Goal: Communication & Community: Answer question/provide support

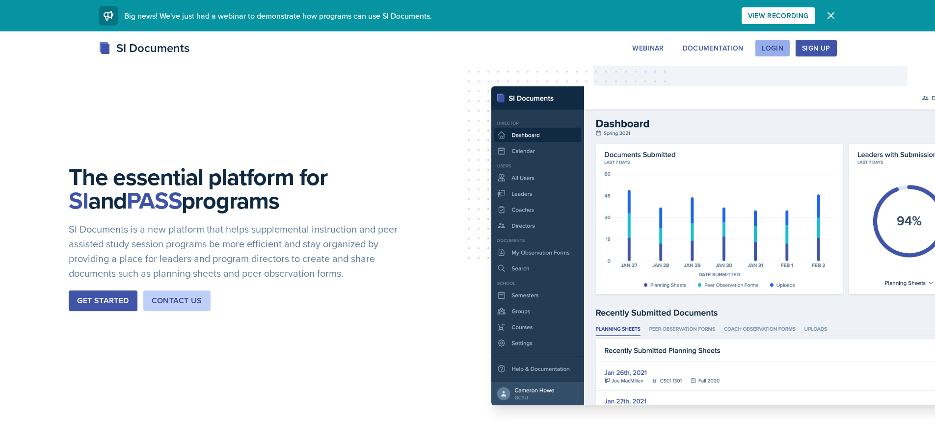
click at [778, 42] on button "Login" at bounding box center [772, 48] width 34 height 17
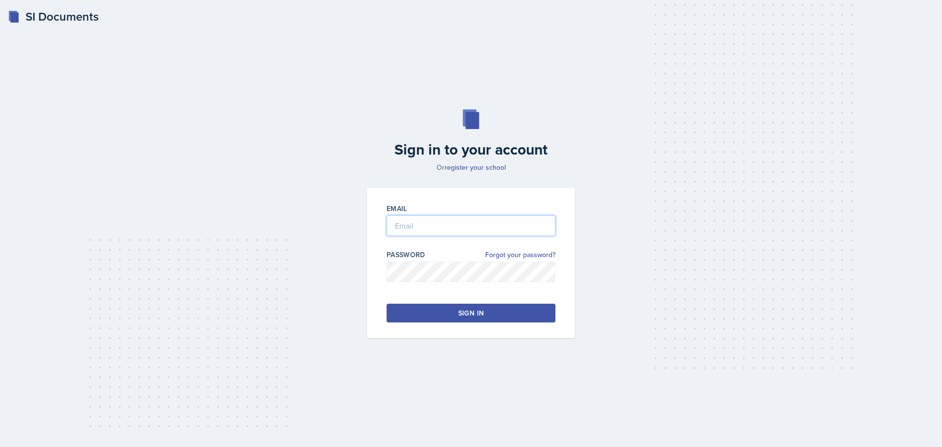
type input "[EMAIL_ADDRESS][DOMAIN_NAME]"
click at [448, 319] on button "Sign in" at bounding box center [471, 313] width 169 height 19
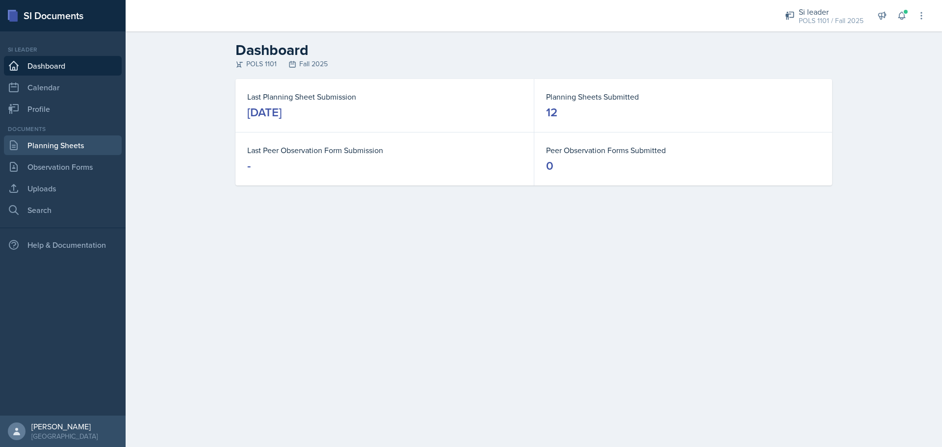
click at [33, 147] on link "Planning Sheets" at bounding box center [63, 145] width 118 height 20
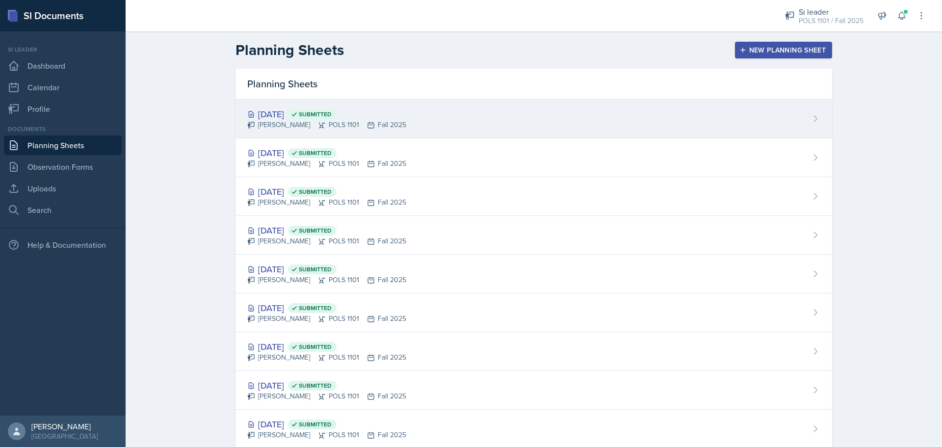
click at [574, 114] on div "[DATE] Submitted [PERSON_NAME] POLS 1101 Fall 2025" at bounding box center [534, 119] width 597 height 39
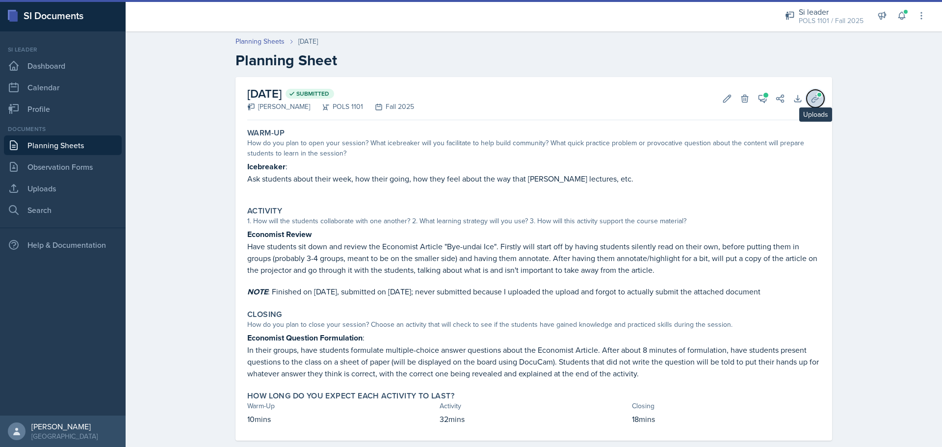
click at [814, 98] on icon at bounding box center [815, 98] width 7 height 7
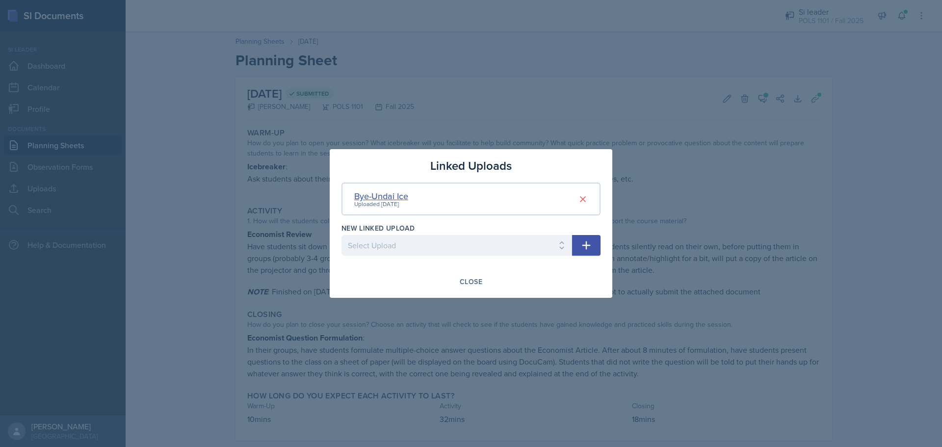
click at [391, 192] on div "Bye-Undai Ice" at bounding box center [381, 195] width 54 height 13
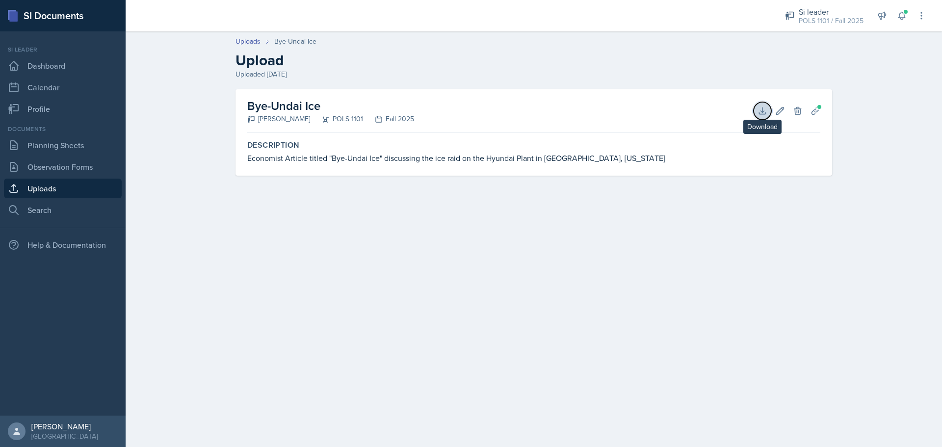
click at [754, 107] on button "Download" at bounding box center [763, 111] width 18 height 18
click at [60, 148] on link "Planning Sheets" at bounding box center [63, 145] width 118 height 20
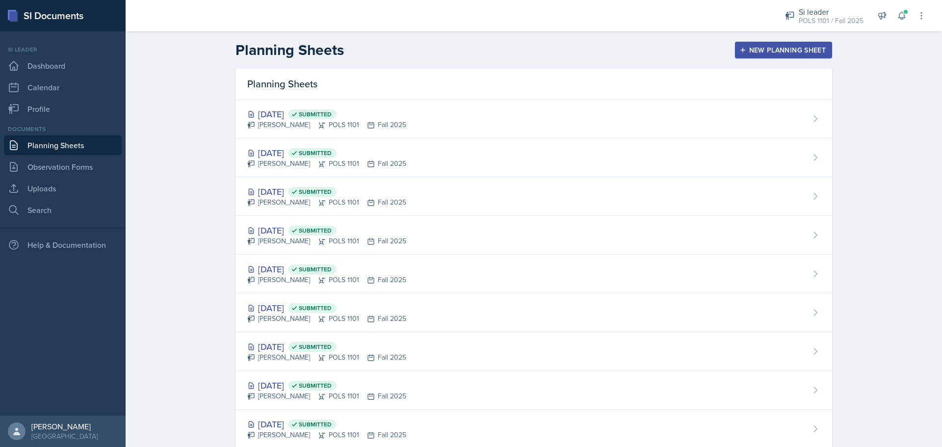
click at [264, 135] on div "[DATE] Submitted [PERSON_NAME] POLS 1101 Fall 2025" at bounding box center [534, 119] width 597 height 39
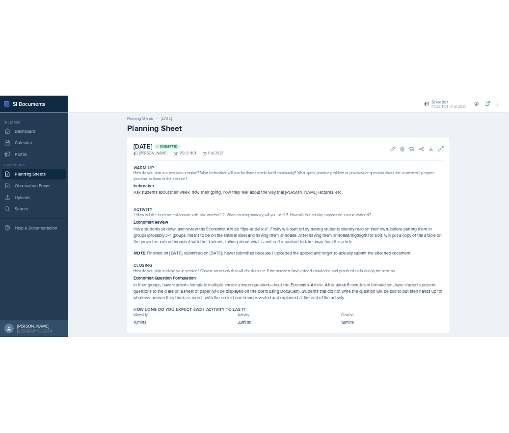
scroll to position [17, 0]
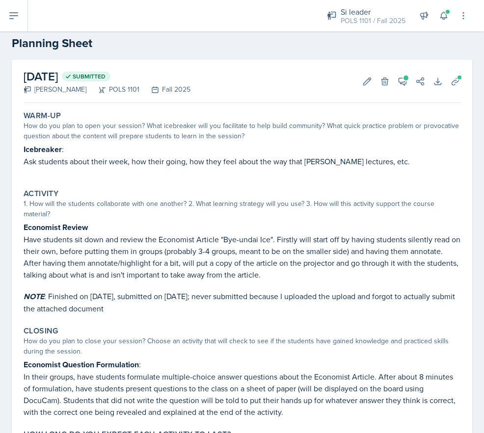
drag, startPoint x: 1, startPoint y: 45, endPoint x: -5, endPoint y: 46, distance: 6.0
click at [0, 46] on html "SI Documents Si leader Dashboard Calendar Profile Documents Planning Sheets Obs…" at bounding box center [242, 216] width 484 height 433
click at [0, 47] on div "Planning Sheets [DATE] Planning Sheet" at bounding box center [242, 35] width 484 height 33
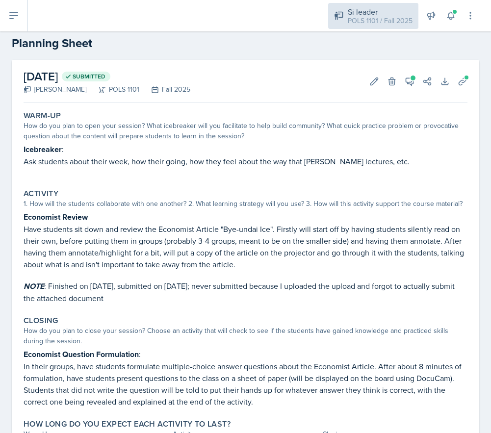
click at [381, 14] on div "Si leader" at bounding box center [380, 12] width 65 height 12
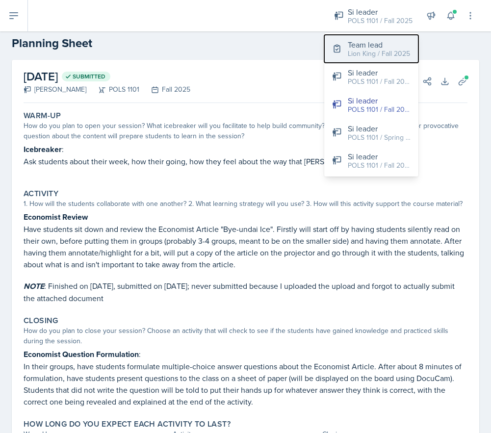
click at [384, 54] on div "Lion King / Fall 2025" at bounding box center [379, 54] width 62 height 10
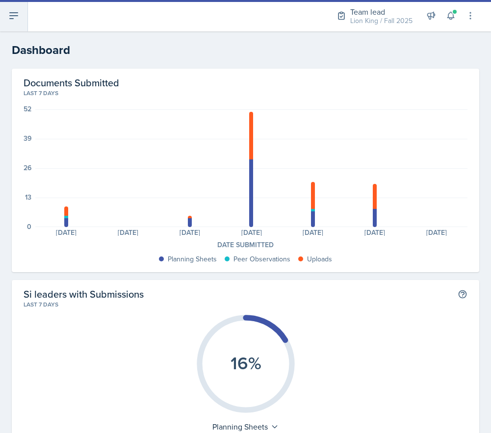
click at [8, 23] on button at bounding box center [14, 15] width 28 height 31
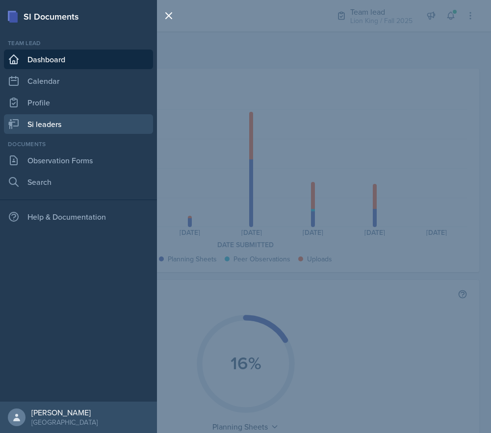
click at [53, 125] on link "Si leaders" at bounding box center [78, 124] width 149 height 20
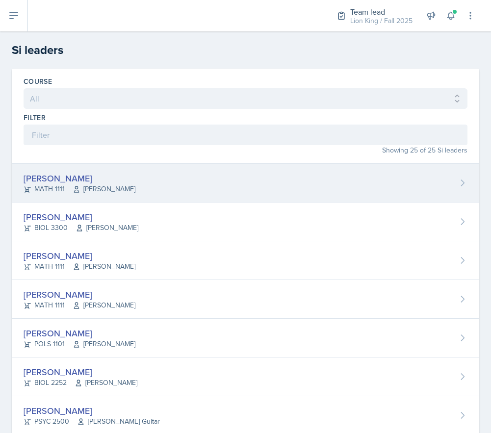
click at [133, 183] on div "[PERSON_NAME]" at bounding box center [80, 178] width 112 height 13
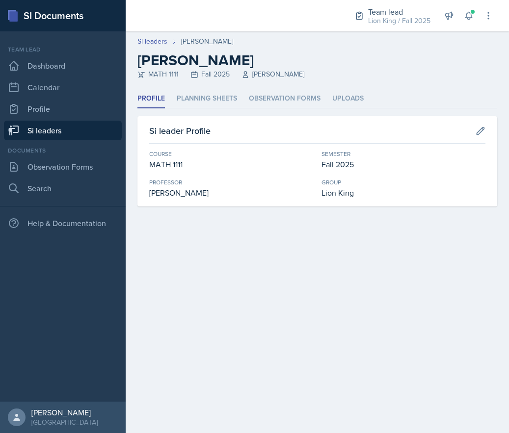
click at [424, 91] on ul "Profile Planning Sheets Observation Forms Uploads" at bounding box center [317, 98] width 360 height 19
click at [438, 81] on header "Si leaders [PERSON_NAME] [PERSON_NAME] MATH 1111 Fall 2025 [PERSON_NAME]" at bounding box center [317, 60] width 383 height 58
click at [383, 94] on ul "Profile Planning Sheets Observation Forms Uploads" at bounding box center [317, 98] width 360 height 19
click at [201, 96] on li "Planning Sheets" at bounding box center [207, 98] width 60 height 19
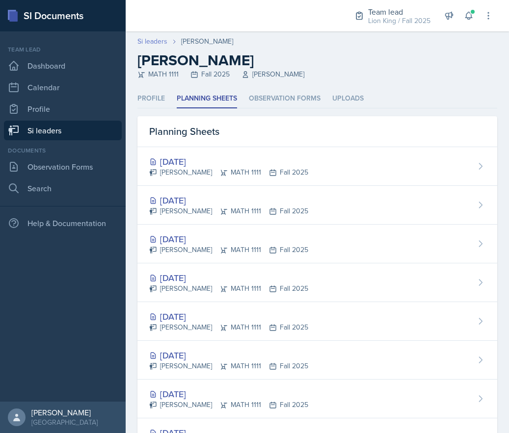
click at [161, 42] on link "Si leaders" at bounding box center [152, 41] width 30 height 10
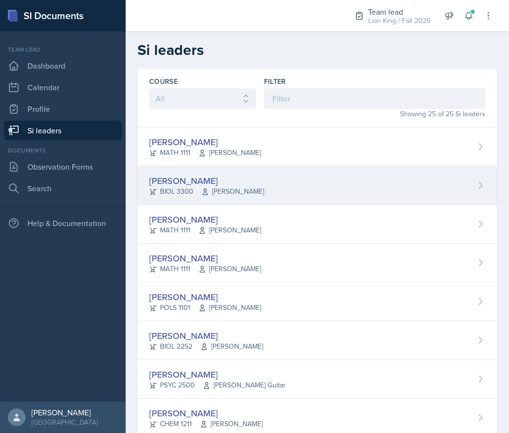
click at [255, 187] on span "[PERSON_NAME]" at bounding box center [232, 191] width 63 height 10
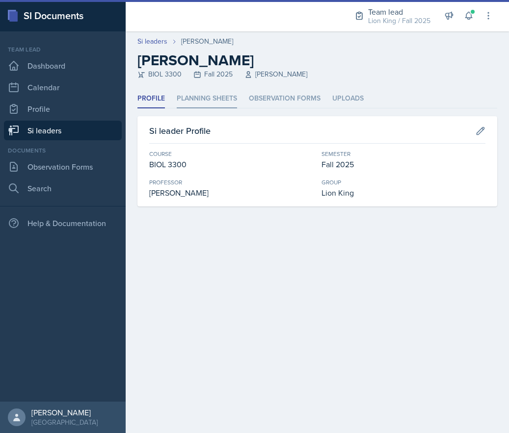
click at [203, 95] on li "Planning Sheets" at bounding box center [207, 98] width 60 height 19
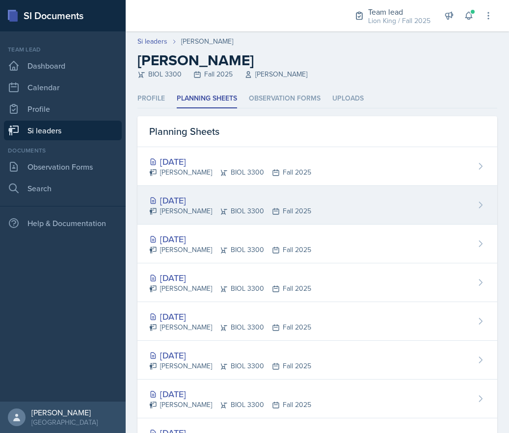
click at [255, 212] on div "[PERSON_NAME] BIOL 3300 Fall 2025" at bounding box center [230, 211] width 162 height 10
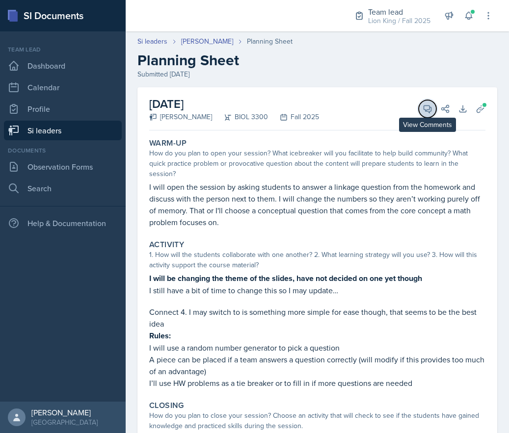
click at [419, 113] on button "View Comments" at bounding box center [428, 109] width 18 height 18
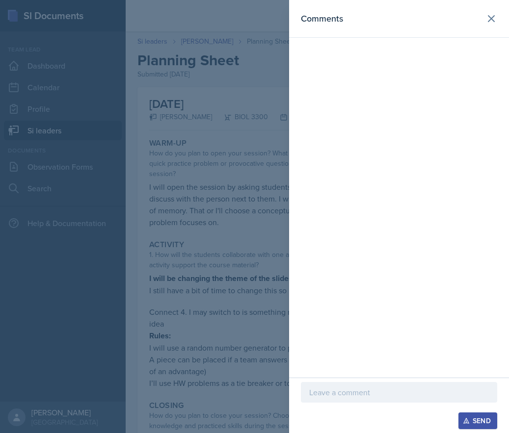
click at [349, 383] on div at bounding box center [399, 392] width 196 height 21
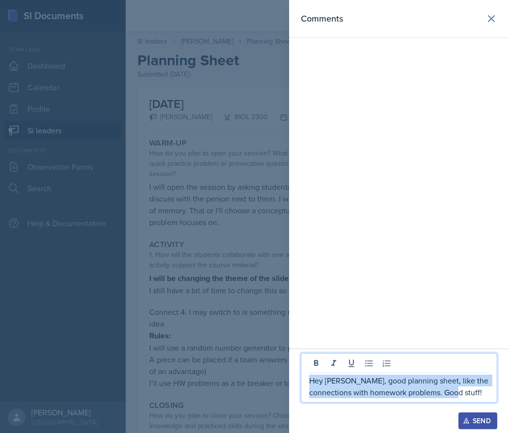
drag, startPoint x: 484, startPoint y: 392, endPoint x: 283, endPoint y: 378, distance: 202.2
click at [283, 378] on div "Comments Hey [PERSON_NAME], good planning sheet, like the connections with home…" at bounding box center [254, 216] width 509 height 433
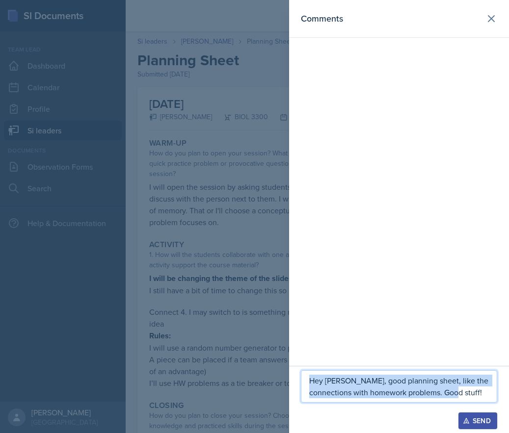
copy p "Hey [PERSON_NAME], good planning sheet, like the connections with homework prob…"
click at [469, 425] on button "Send" at bounding box center [477, 421] width 39 height 17
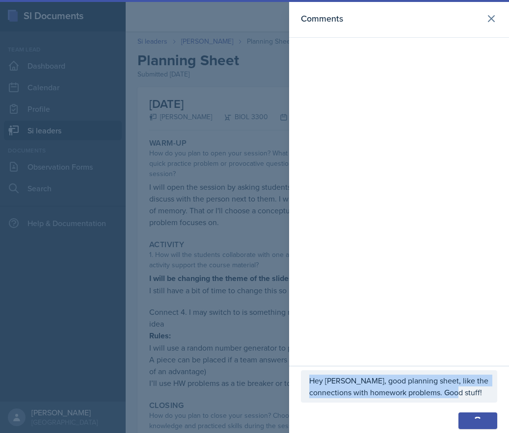
click at [405, 221] on div "Comments" at bounding box center [399, 183] width 220 height 366
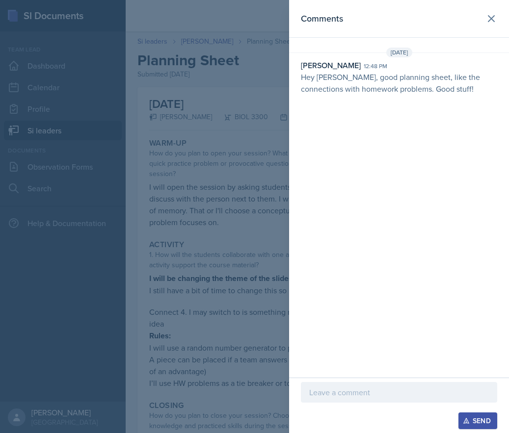
click at [180, 167] on div at bounding box center [254, 216] width 509 height 433
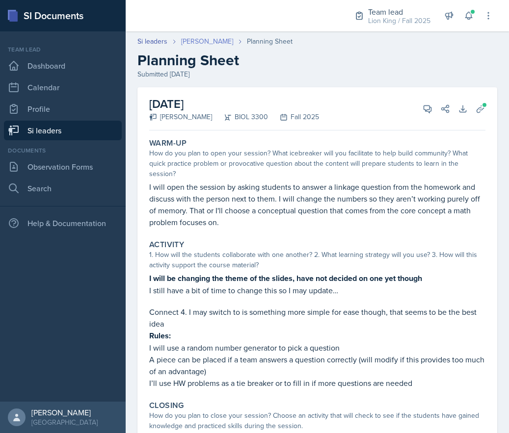
click at [202, 42] on link "[PERSON_NAME]" at bounding box center [207, 41] width 52 height 10
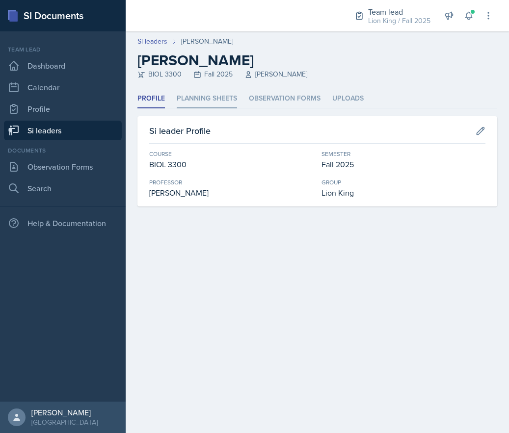
click at [208, 100] on li "Planning Sheets" at bounding box center [207, 98] width 60 height 19
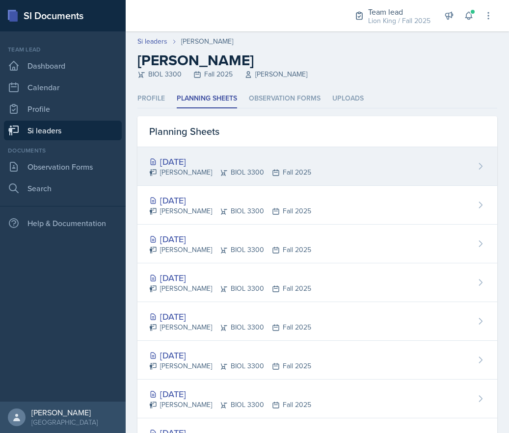
click at [256, 176] on div "[PERSON_NAME] BIOL 3300 Fall 2025" at bounding box center [230, 172] width 162 height 10
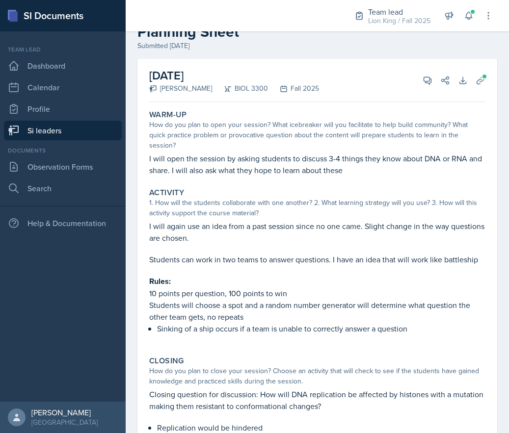
scroll to position [27, 0]
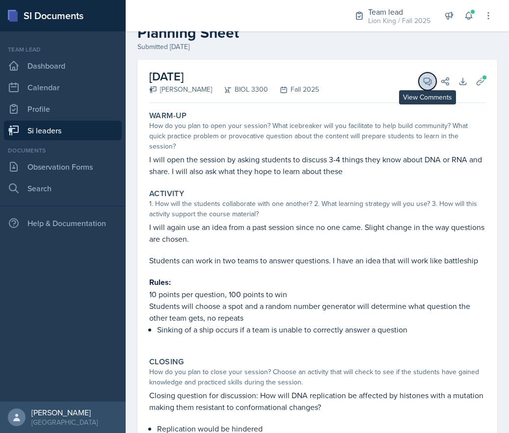
click at [423, 79] on icon at bounding box center [428, 82] width 10 height 10
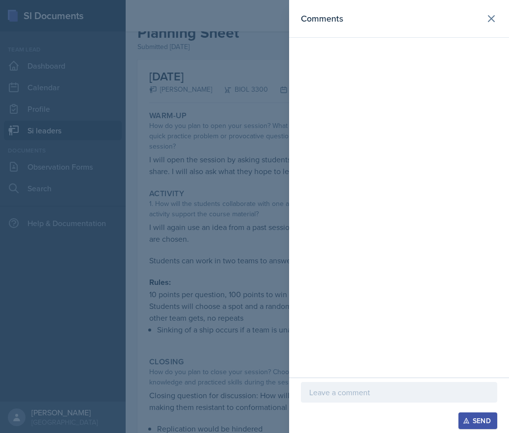
click at [373, 384] on div at bounding box center [399, 392] width 196 height 21
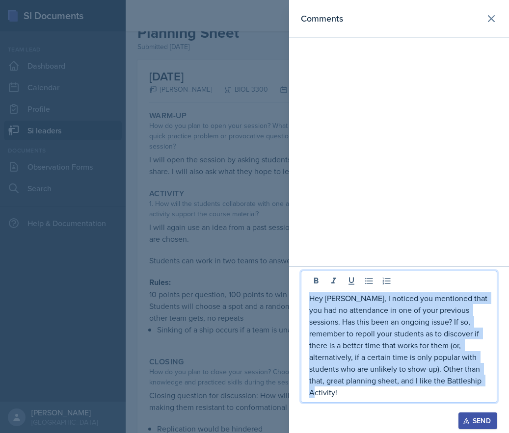
drag, startPoint x: 438, startPoint y: 390, endPoint x: 298, endPoint y: 311, distance: 160.8
click at [298, 311] on div "Hey [PERSON_NAME], I noticed you mentioned that you had no attendance in one of…" at bounding box center [399, 349] width 220 height 167
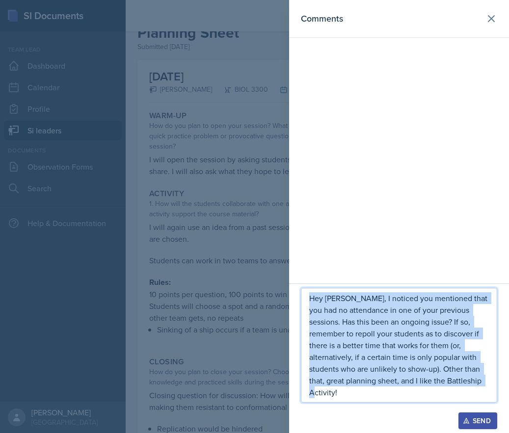
copy p "Hey [PERSON_NAME], I noticed you mentioned that you had no attendance in one of…"
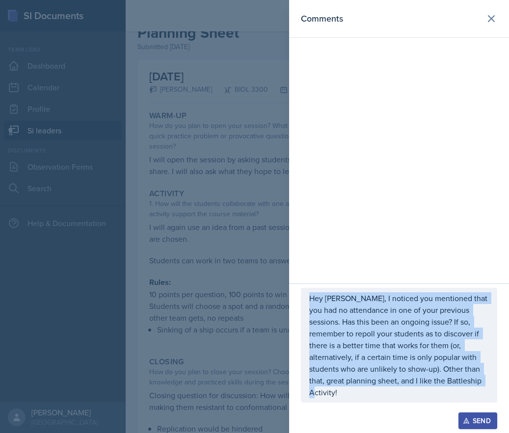
click at [483, 418] on div "Send" at bounding box center [478, 421] width 26 height 8
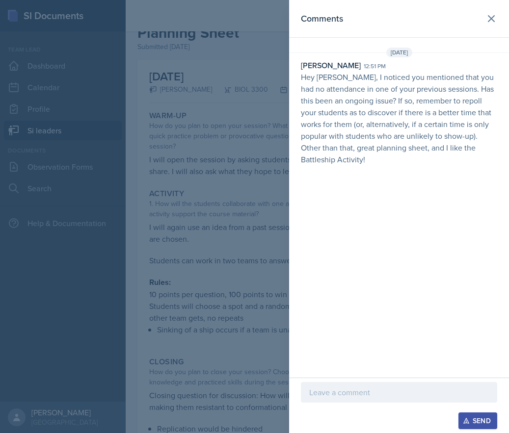
click at [226, 149] on div at bounding box center [254, 216] width 509 height 433
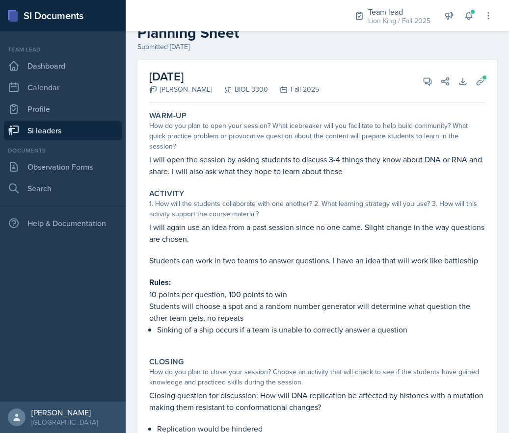
scroll to position [0, 0]
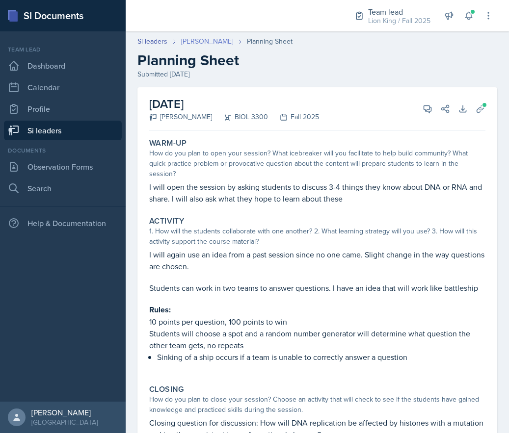
click at [189, 38] on link "[PERSON_NAME]" at bounding box center [207, 41] width 52 height 10
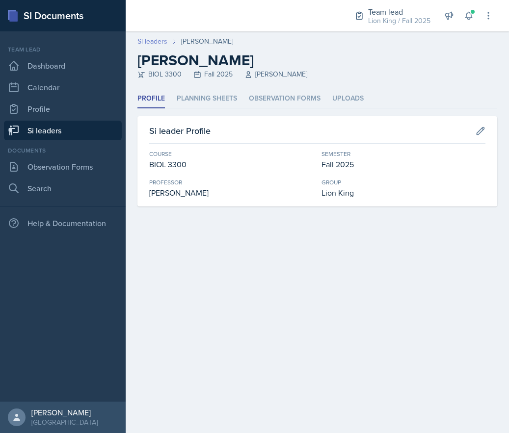
click at [164, 40] on link "Si leaders" at bounding box center [152, 41] width 30 height 10
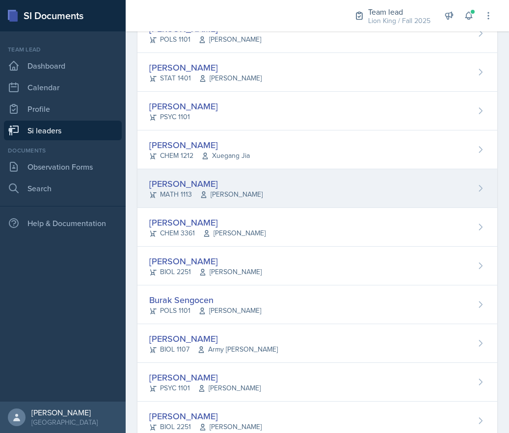
scroll to position [539, 0]
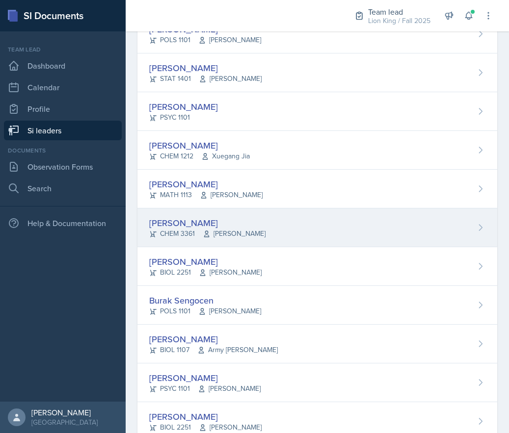
click at [218, 231] on span "[PERSON_NAME]" at bounding box center [234, 234] width 63 height 10
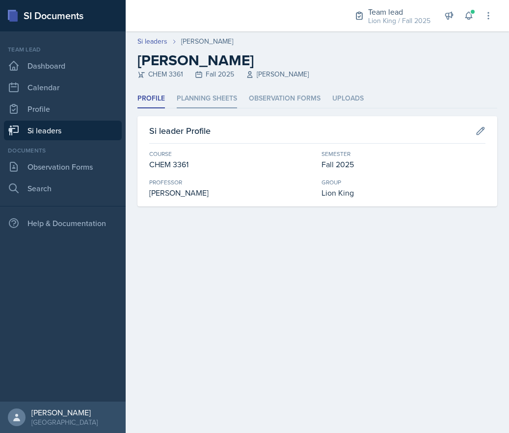
click at [205, 96] on li "Planning Sheets" at bounding box center [207, 98] width 60 height 19
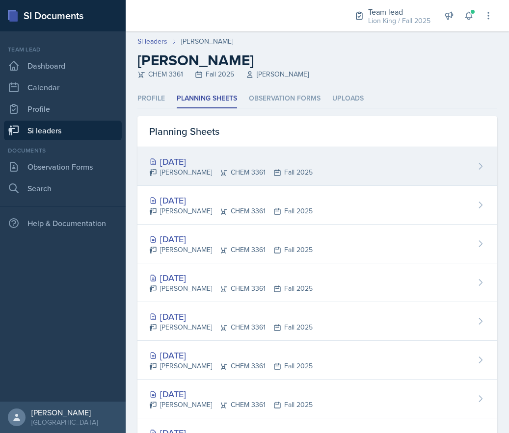
click at [300, 156] on div "[DATE]" at bounding box center [230, 161] width 163 height 13
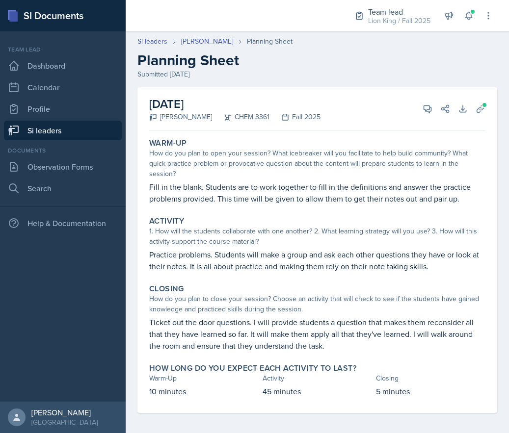
click at [268, 181] on p "Fill in the blank. Students are to work together to fill in the definitions and…" at bounding box center [317, 193] width 336 height 24
click at [426, 109] on icon at bounding box center [428, 109] width 10 height 10
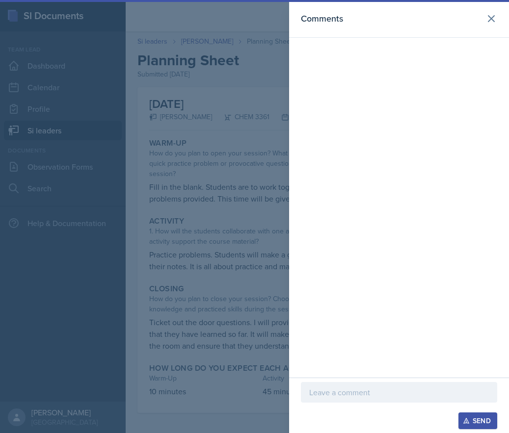
click at [360, 392] on p at bounding box center [399, 393] width 180 height 12
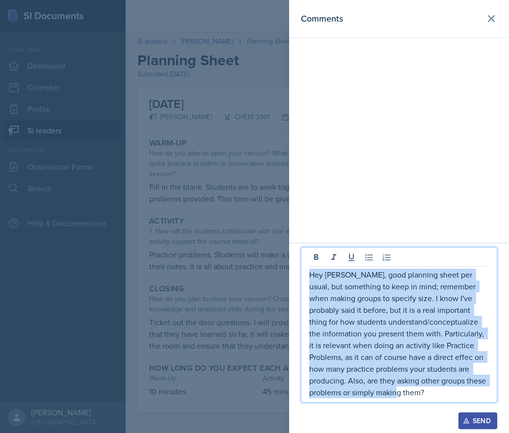
drag, startPoint x: 405, startPoint y: 394, endPoint x: 295, endPoint y: 279, distance: 158.6
click at [295, 279] on div "Hey [PERSON_NAME], good planning sheet per usual, but something to keep in mind…" at bounding box center [399, 338] width 220 height 190
copy p "Hey [PERSON_NAME], good planning sheet per usual, but something to keep in mind…"
click at [490, 417] on div "Send" at bounding box center [478, 421] width 26 height 8
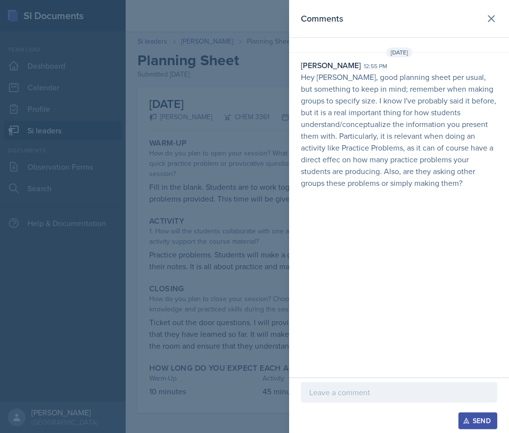
click at [203, 220] on div at bounding box center [254, 216] width 509 height 433
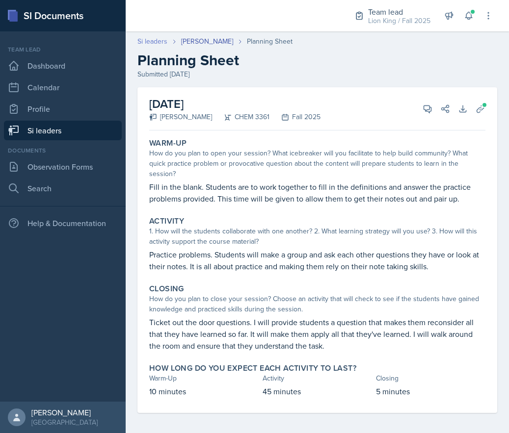
click at [162, 37] on link "Si leaders" at bounding box center [152, 41] width 30 height 10
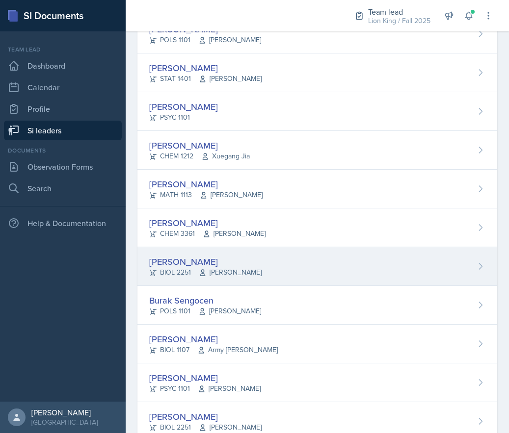
scroll to position [540, 0]
click at [251, 258] on div "[PERSON_NAME]" at bounding box center [205, 261] width 112 height 13
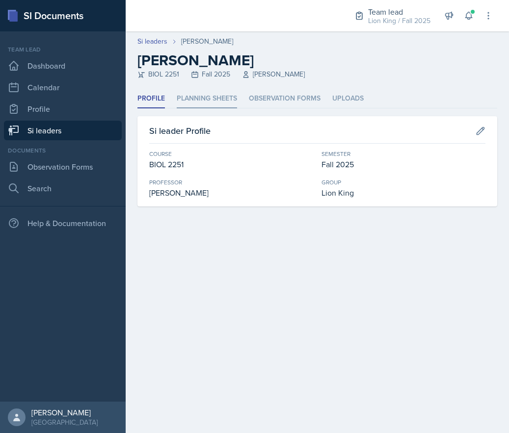
click at [209, 104] on li "Planning Sheets" at bounding box center [207, 98] width 60 height 19
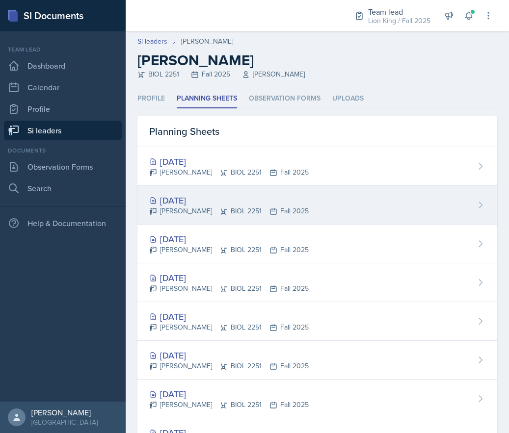
click at [239, 200] on div "[DATE]" at bounding box center [228, 200] width 159 height 13
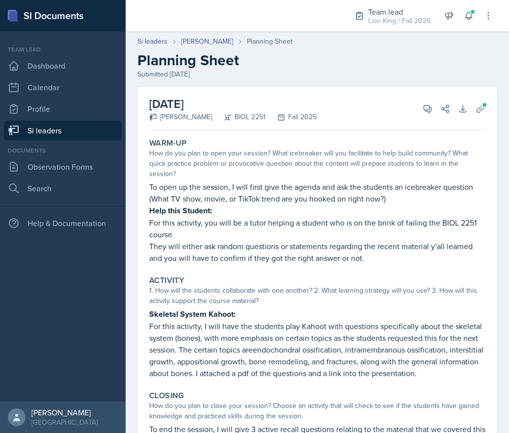
click at [236, 261] on p "They will either ask random questions or statements regarding the recent materi…" at bounding box center [317, 252] width 336 height 24
drag, startPoint x: 411, startPoint y: 219, endPoint x: 403, endPoint y: 219, distance: 7.9
click at [226, 197] on p "To open up the session, I will first give the agenda and ask the students an ic…" at bounding box center [317, 193] width 336 height 24
click at [423, 113] on icon at bounding box center [428, 109] width 10 height 10
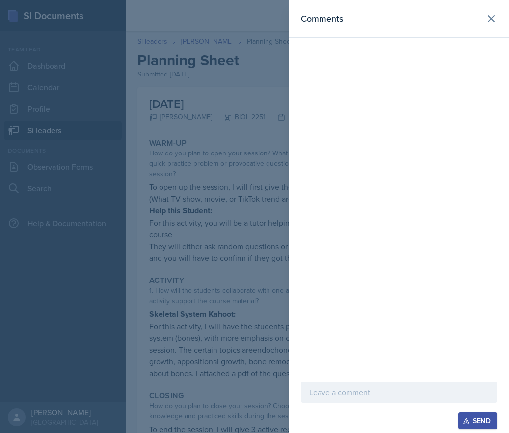
click at [376, 378] on div "Send" at bounding box center [399, 405] width 220 height 55
click at [374, 387] on p at bounding box center [399, 393] width 180 height 12
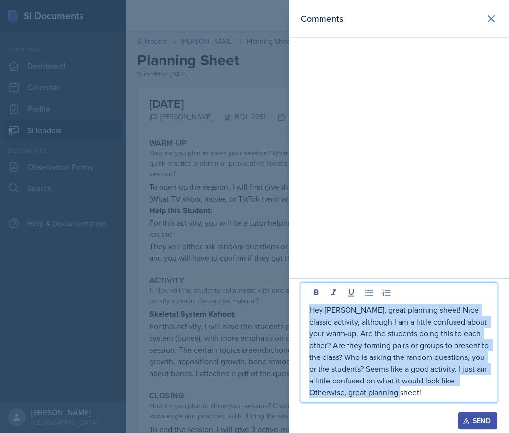
drag, startPoint x: 410, startPoint y: 394, endPoint x: 297, endPoint y: 314, distance: 138.1
click at [297, 314] on div "Hey [PERSON_NAME], great planning sheet! Nice classic activity, although I am a…" at bounding box center [399, 355] width 220 height 155
copy p "Hey [PERSON_NAME], great planning sheet! Nice classic activity, although I am a…"
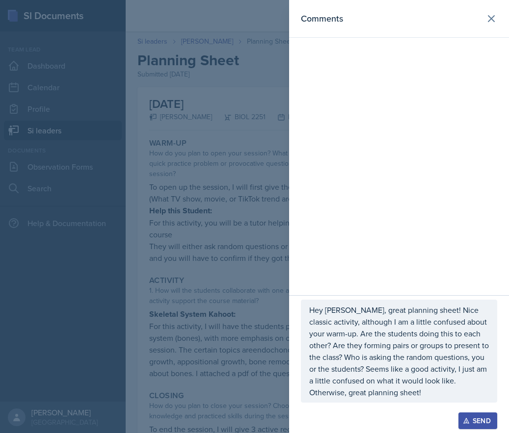
click at [224, 187] on div at bounding box center [254, 216] width 509 height 433
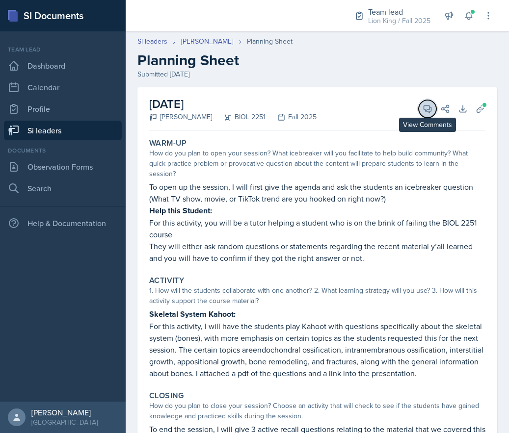
drag, startPoint x: 424, startPoint y: 112, endPoint x: 431, endPoint y: 127, distance: 16.9
click at [424, 112] on icon at bounding box center [428, 109] width 10 height 10
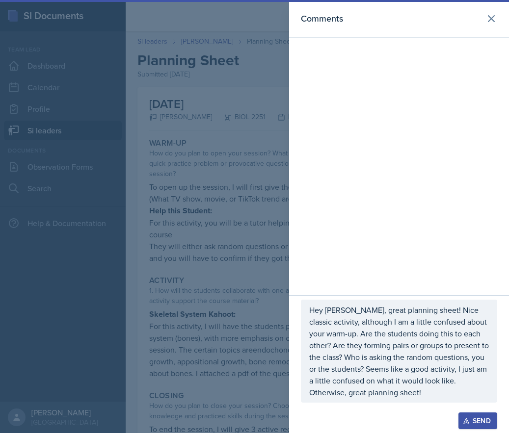
click at [482, 424] on div "Send" at bounding box center [478, 421] width 26 height 8
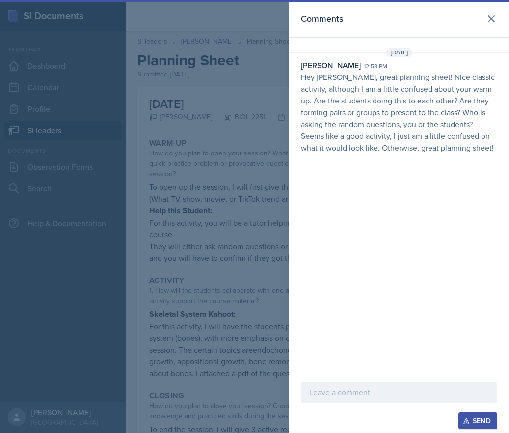
click at [199, 181] on div at bounding box center [254, 216] width 509 height 433
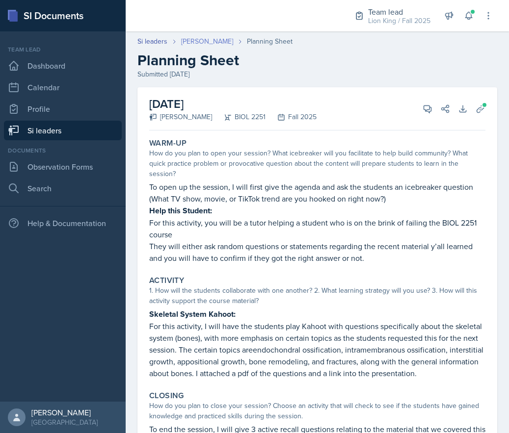
click at [197, 36] on link "[PERSON_NAME]" at bounding box center [207, 41] width 52 height 10
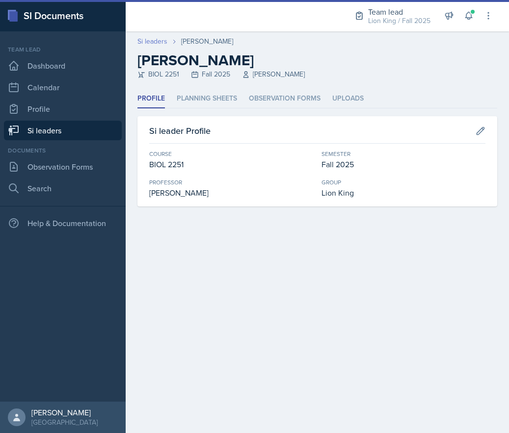
click at [164, 44] on link "Si leaders" at bounding box center [152, 41] width 30 height 10
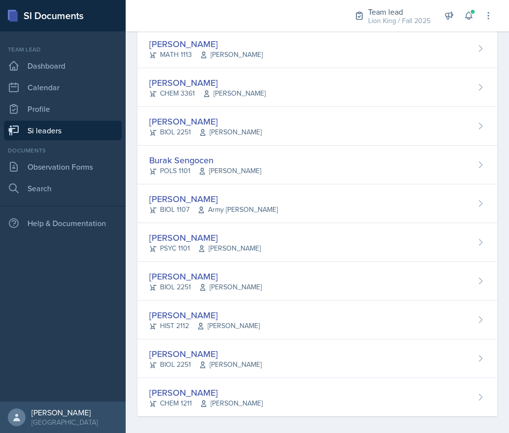
scroll to position [687, 0]
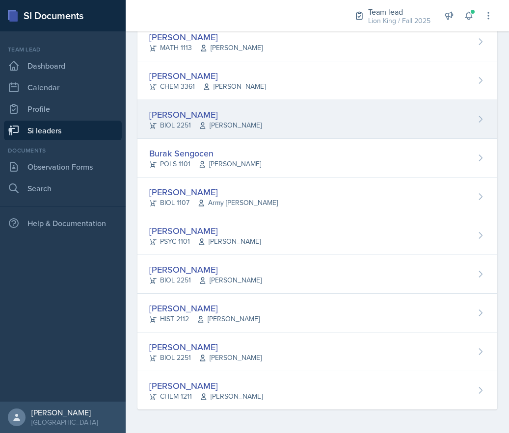
click at [330, 110] on div "[PERSON_NAME] BIOL 2251 [PERSON_NAME]" at bounding box center [317, 119] width 360 height 39
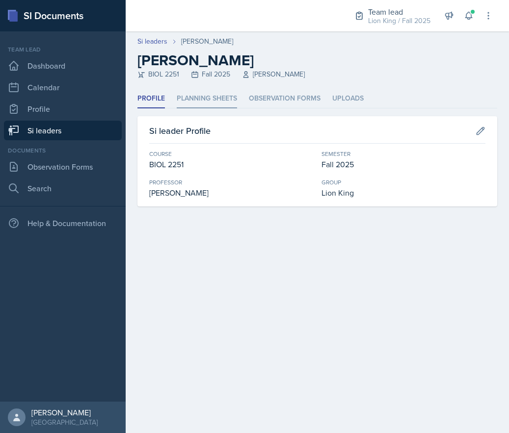
click at [226, 96] on li "Planning Sheets" at bounding box center [207, 98] width 60 height 19
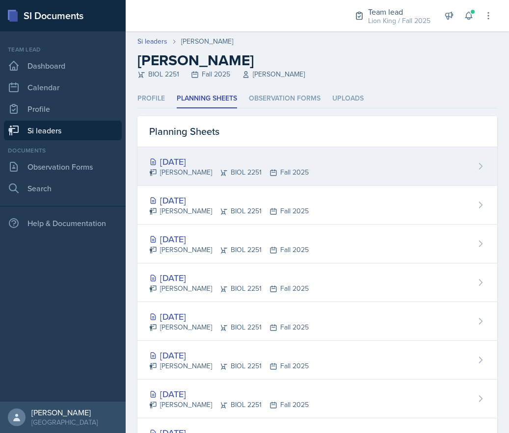
click at [213, 158] on div "[DATE]" at bounding box center [228, 161] width 159 height 13
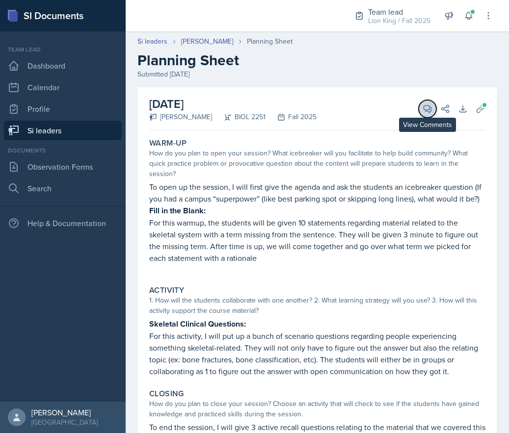
click at [419, 109] on button "View Comments" at bounding box center [428, 109] width 18 height 18
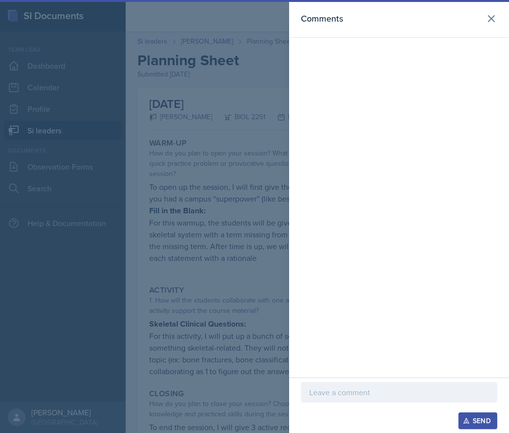
click at [379, 393] on p at bounding box center [399, 393] width 180 height 12
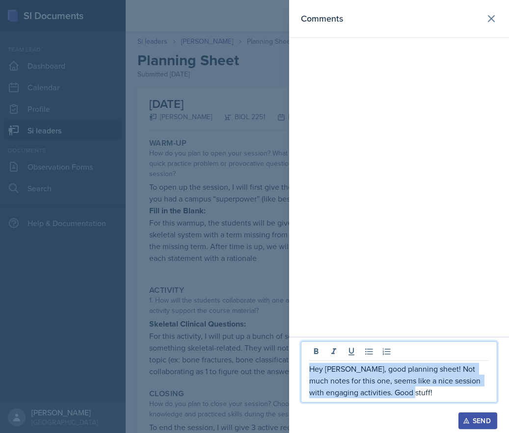
drag, startPoint x: 415, startPoint y: 392, endPoint x: 306, endPoint y: 368, distance: 111.6
click at [306, 368] on div "Hey [PERSON_NAME], good planning sheet! Not much notes for this one, seems like…" at bounding box center [399, 372] width 196 height 61
copy p "Hey [PERSON_NAME], good planning sheet! Not much notes for this one, seems like…"
click at [484, 424] on div "Send" at bounding box center [478, 421] width 26 height 8
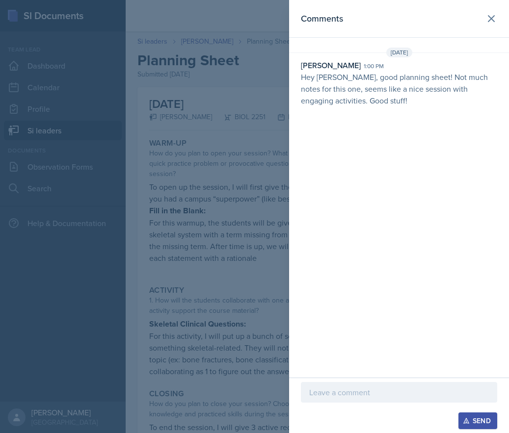
click at [238, 151] on div at bounding box center [254, 216] width 509 height 433
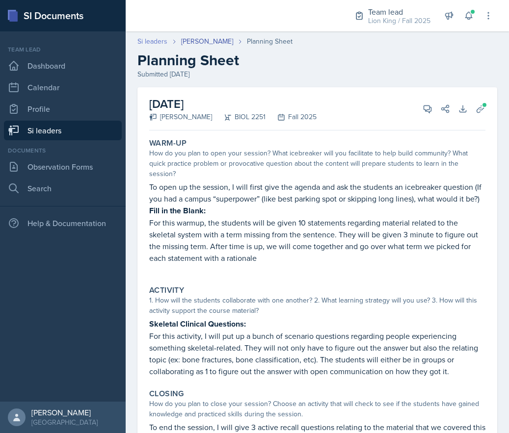
click at [160, 38] on link "Si leaders" at bounding box center [152, 41] width 30 height 10
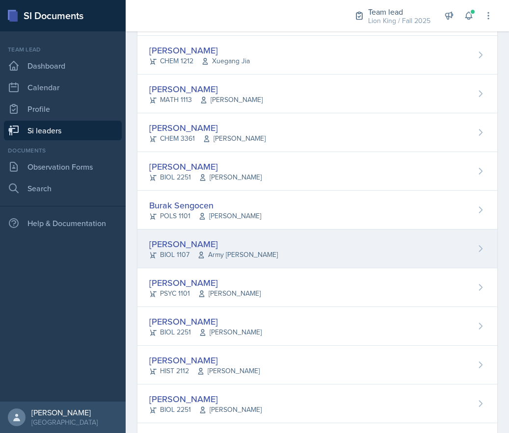
scroll to position [687, 0]
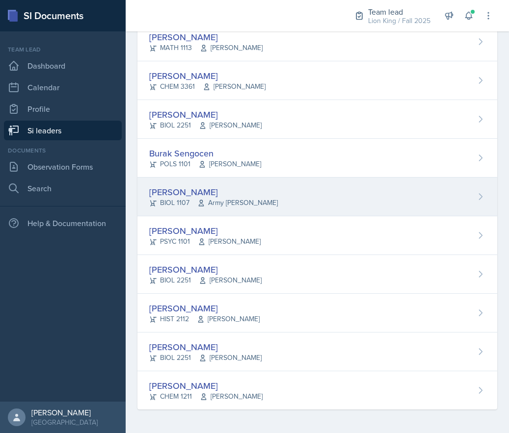
click at [295, 201] on div "[PERSON_NAME] BIOL 1107 Army [PERSON_NAME]" at bounding box center [317, 197] width 360 height 39
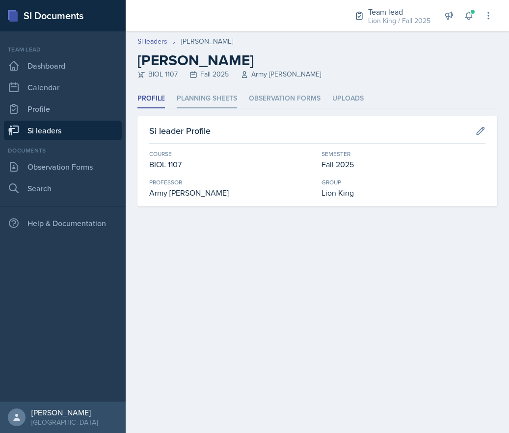
click at [208, 98] on li "Planning Sheets" at bounding box center [207, 98] width 60 height 19
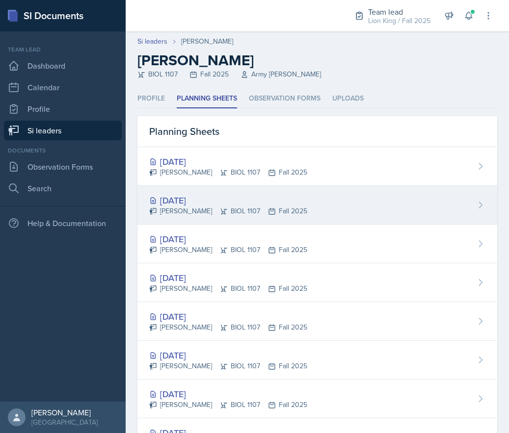
click at [241, 213] on div "[PERSON_NAME] BIOL 1107 Fall 2025" at bounding box center [228, 211] width 158 height 10
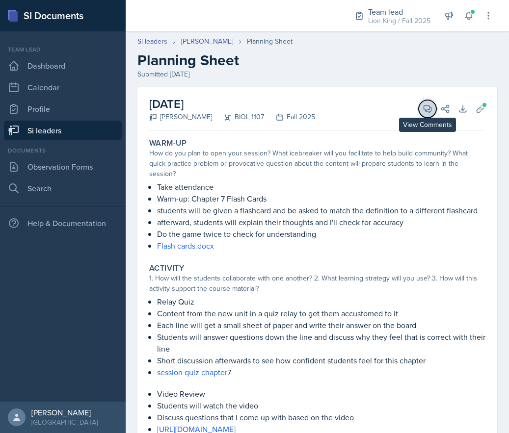
click at [419, 108] on button "View Comments" at bounding box center [428, 109] width 18 height 18
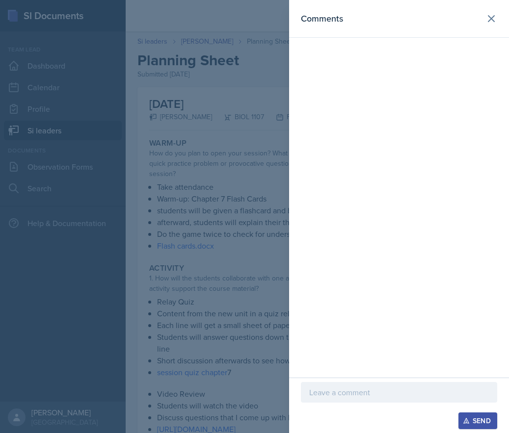
click at [344, 391] on p at bounding box center [399, 393] width 180 height 12
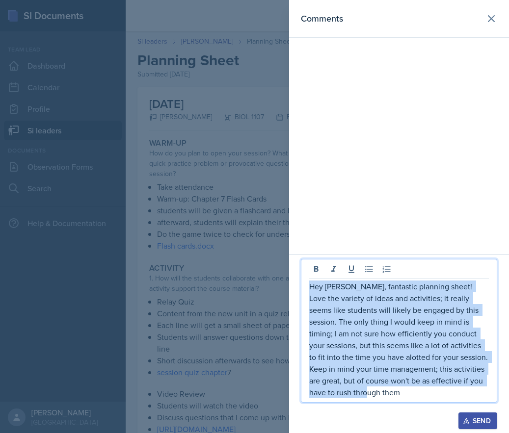
drag, startPoint x: 391, startPoint y: 397, endPoint x: 277, endPoint y: 287, distance: 159.0
click at [277, 287] on div "Comments Hey [PERSON_NAME], fantastic planning sheet! Love the variety of ideas…" at bounding box center [254, 216] width 509 height 433
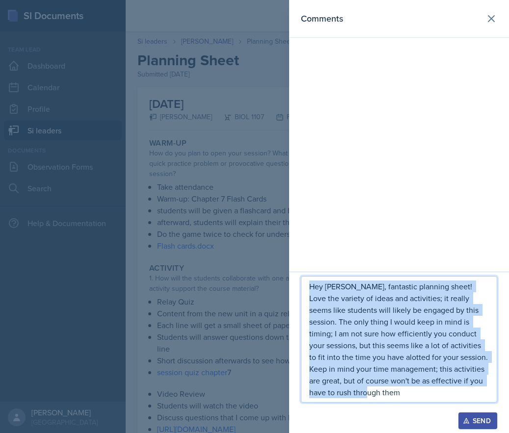
copy p "Hey [PERSON_NAME], fantastic planning sheet! Love the variety of ideas and acti…"
click at [487, 423] on div "Send" at bounding box center [478, 421] width 26 height 8
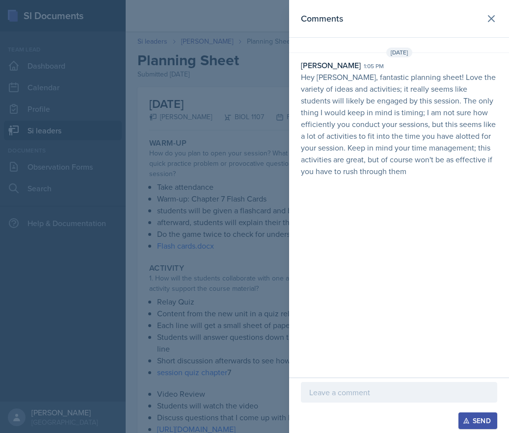
click at [224, 161] on div at bounding box center [254, 216] width 509 height 433
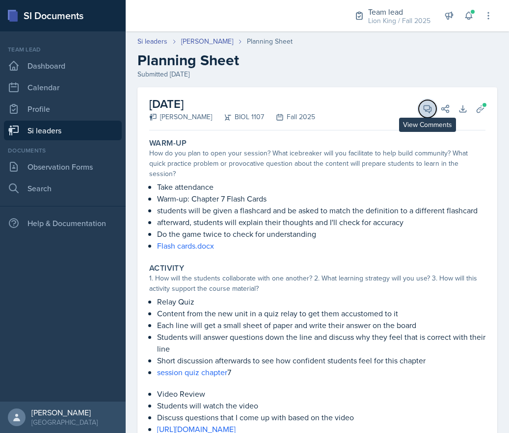
click at [423, 108] on icon at bounding box center [428, 109] width 10 height 10
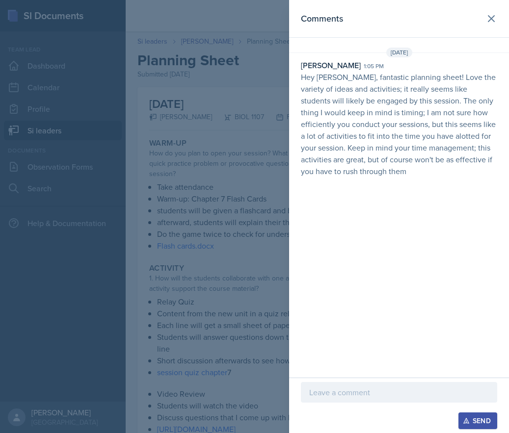
drag, startPoint x: 233, startPoint y: 235, endPoint x: 494, endPoint y: 267, distance: 263.6
click at [240, 235] on div at bounding box center [254, 216] width 509 height 433
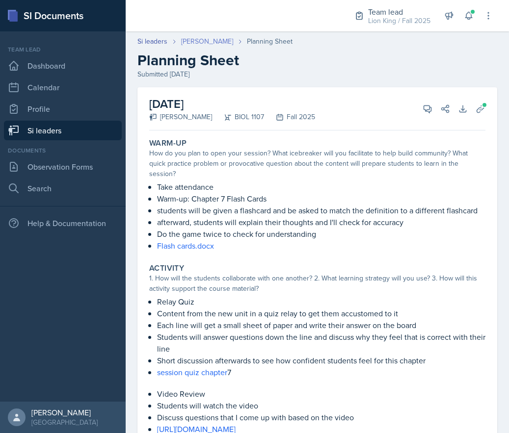
click at [191, 39] on link "[PERSON_NAME]" at bounding box center [207, 41] width 52 height 10
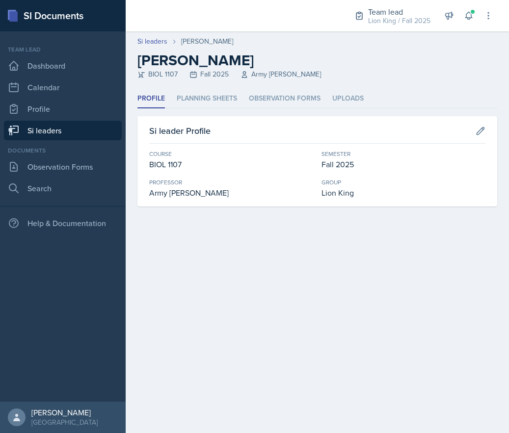
click at [216, 112] on div "Profile Planning Sheets Observation Forms Uploads Profile Planning Sheets Obser…" at bounding box center [317, 147] width 360 height 117
click at [210, 87] on header "Si leaders [PERSON_NAME] [PERSON_NAME] BIOL 1107 Fall 2025 Army [PERSON_NAME]" at bounding box center [317, 60] width 383 height 58
click at [204, 99] on li "Planning Sheets" at bounding box center [207, 98] width 60 height 19
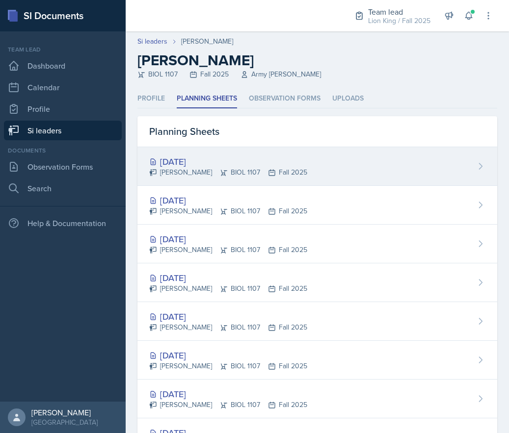
click at [251, 176] on div "[PERSON_NAME] BIOL 1107 Fall 2025" at bounding box center [228, 172] width 158 height 10
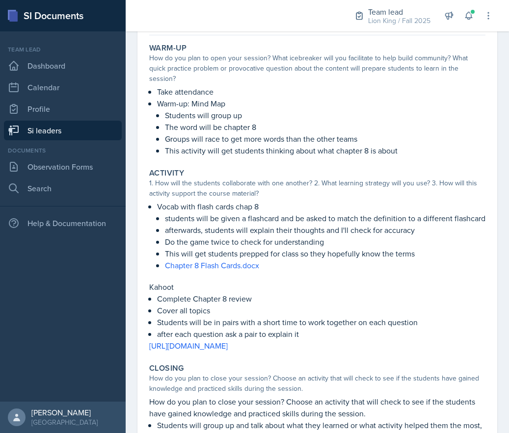
scroll to position [78, 0]
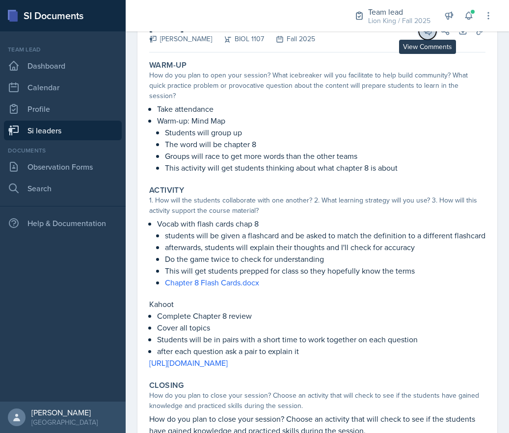
click at [424, 33] on icon at bounding box center [427, 30] width 7 height 7
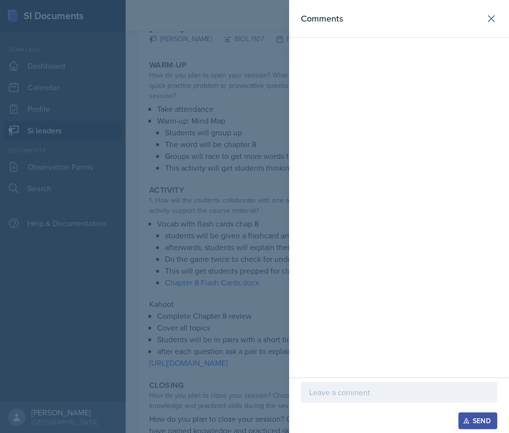
click at [371, 411] on div at bounding box center [399, 408] width 196 height 10
click at [376, 393] on p at bounding box center [399, 393] width 180 height 12
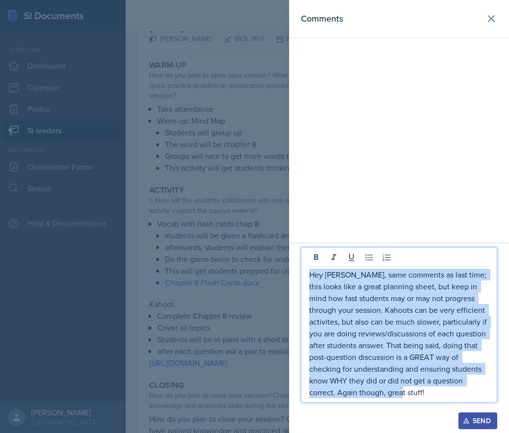
drag, startPoint x: 390, startPoint y: 404, endPoint x: 293, endPoint y: 275, distance: 161.2
click at [293, 275] on div "Hey [PERSON_NAME], same comments as last time; this looks like a great planning…" at bounding box center [399, 338] width 220 height 190
copy p "Hey [PERSON_NAME], same comments as last time; this looks like a great planning…"
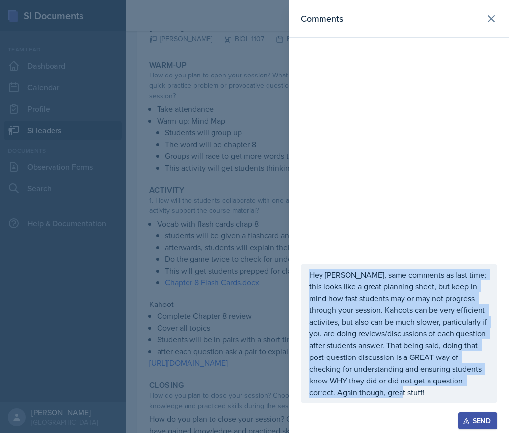
click at [486, 423] on div "Send" at bounding box center [478, 421] width 26 height 8
